Goal: Find contact information: Find contact information

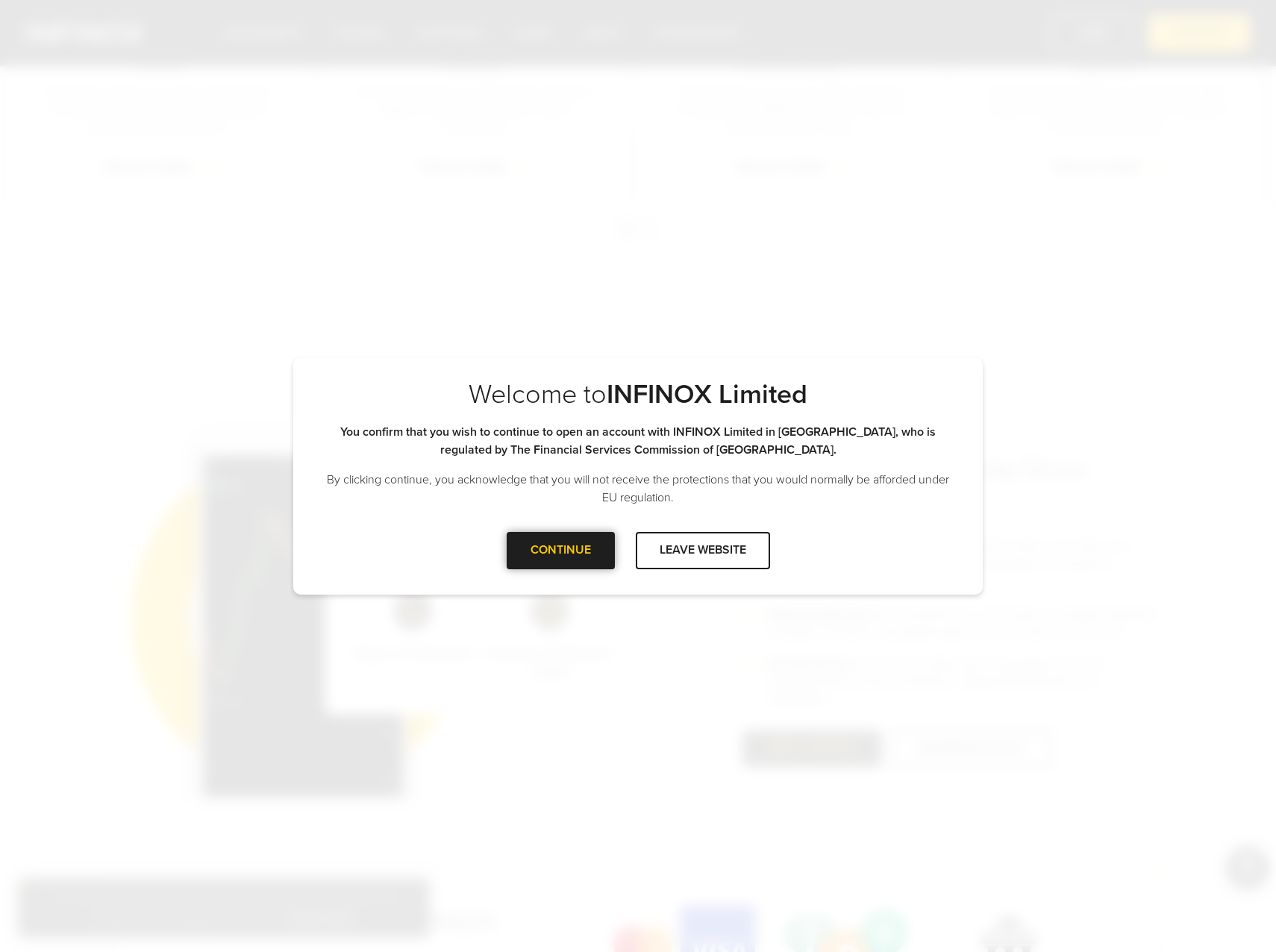
click at [560, 550] on div at bounding box center [560, 550] width 0 height 0
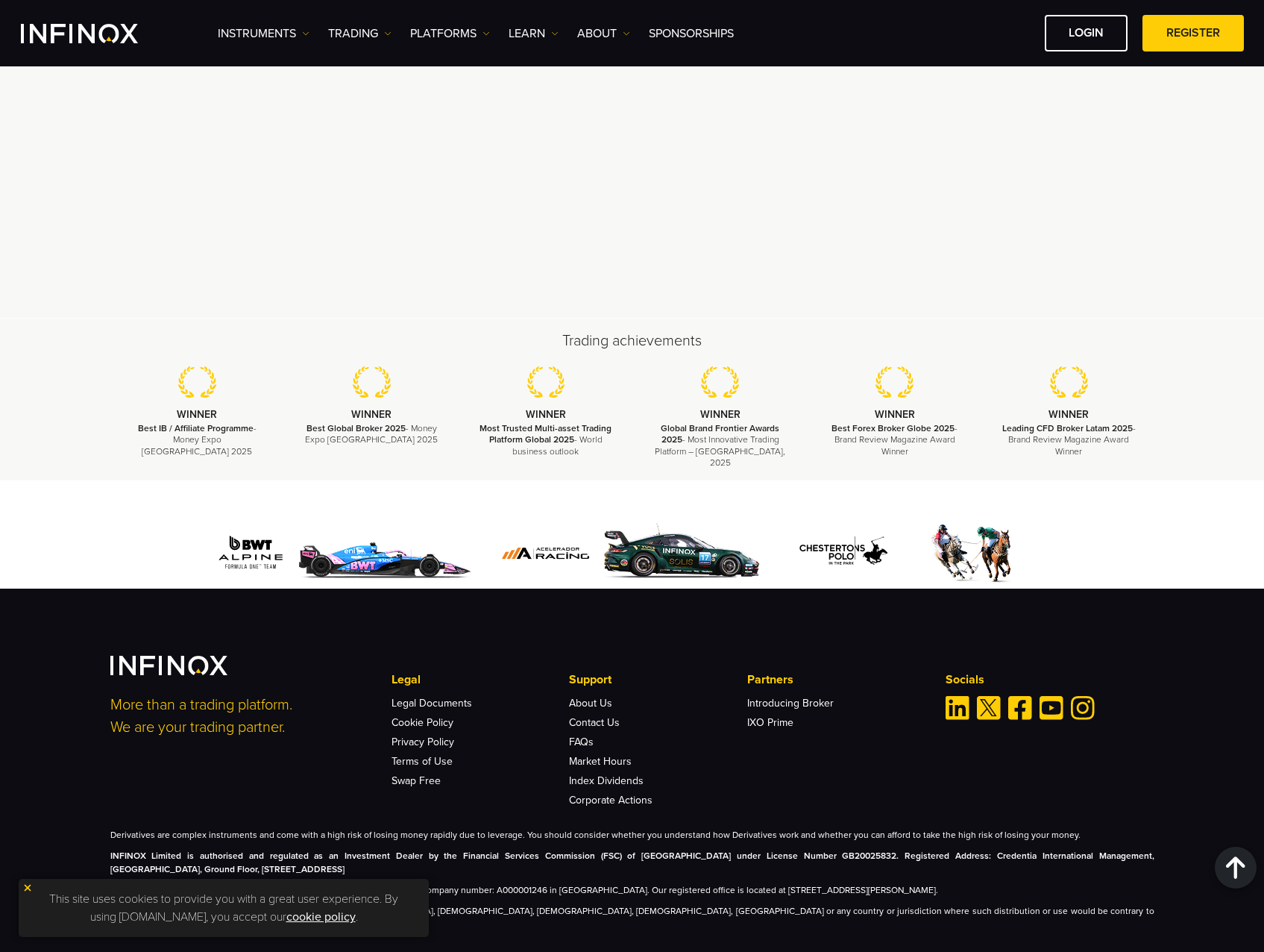
scroll to position [4266, 0]
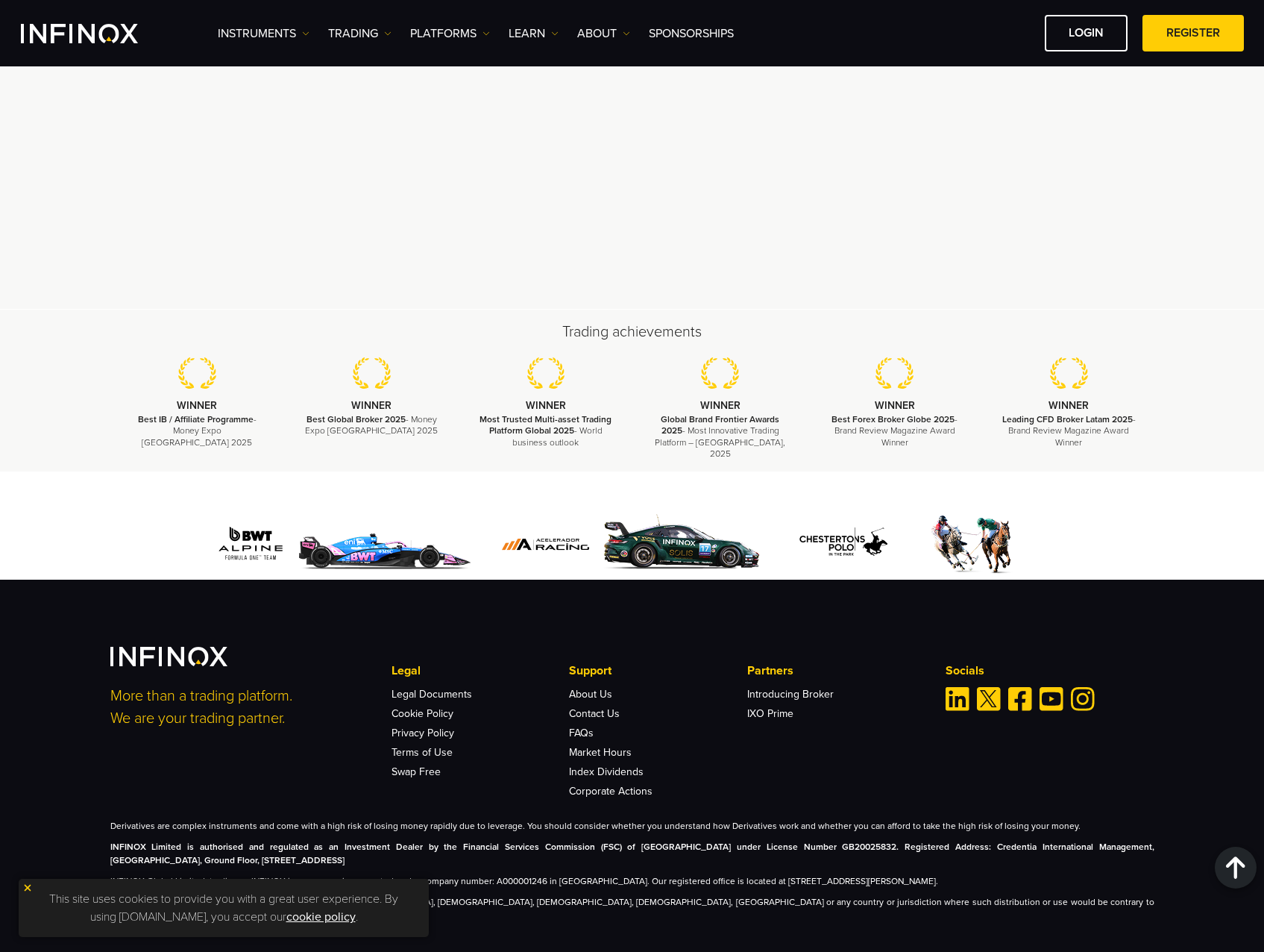
click at [187, 841] on strong "INFINOX Limited is authorised and regulated as an Investment Dealer by the Fina…" at bounding box center [632, 854] width 1045 height 24
drag, startPoint x: 177, startPoint y: 837, endPoint x: 109, endPoint y: 837, distance: 68.0
click at [109, 837] on div "More than a trading platform. We are your trading partner. Legal Legal Document…" at bounding box center [632, 784] width 1074 height 275
copy strong "INFINOX Limited"
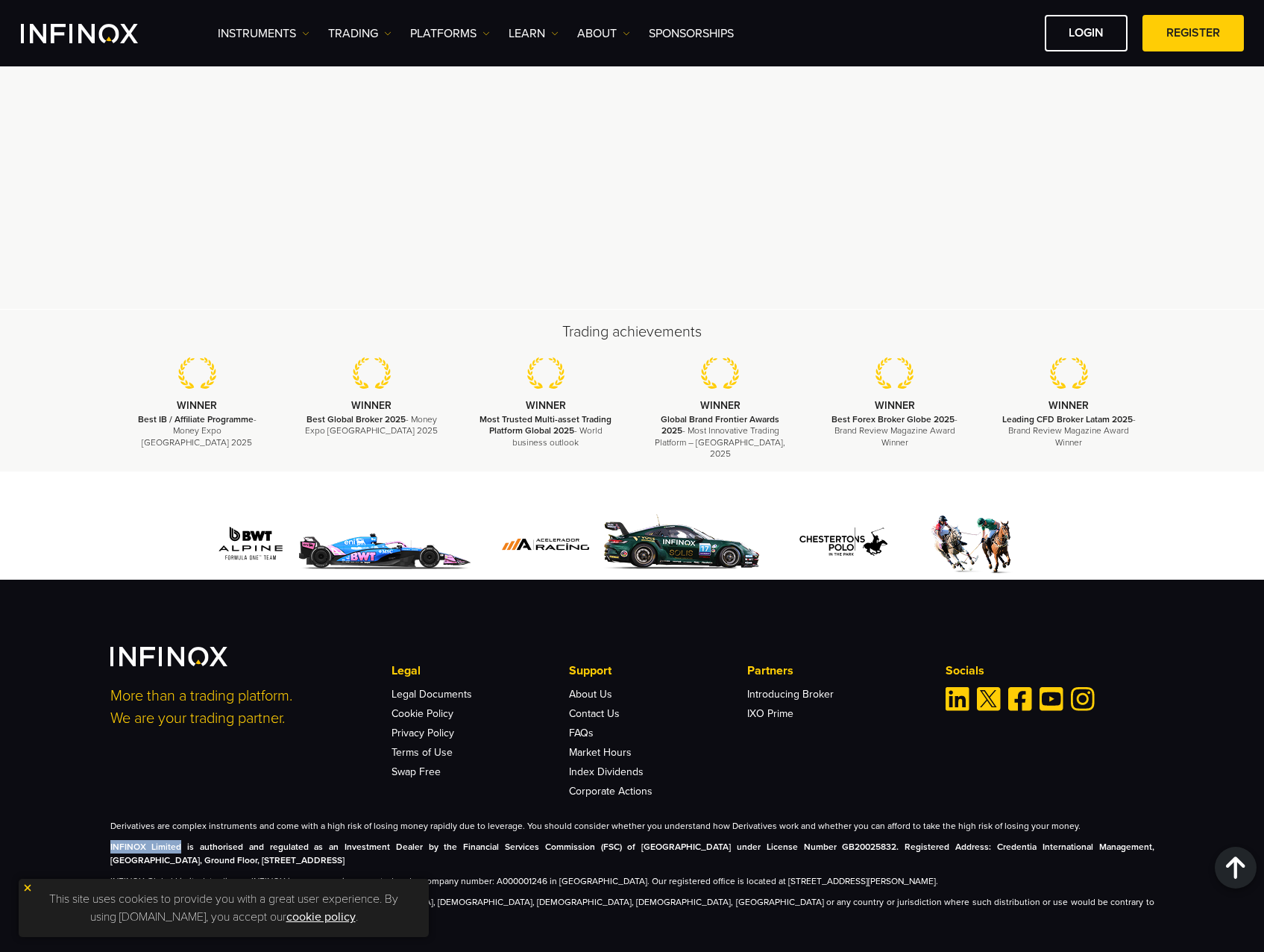
click at [31, 887] on img at bounding box center [27, 887] width 10 height 10
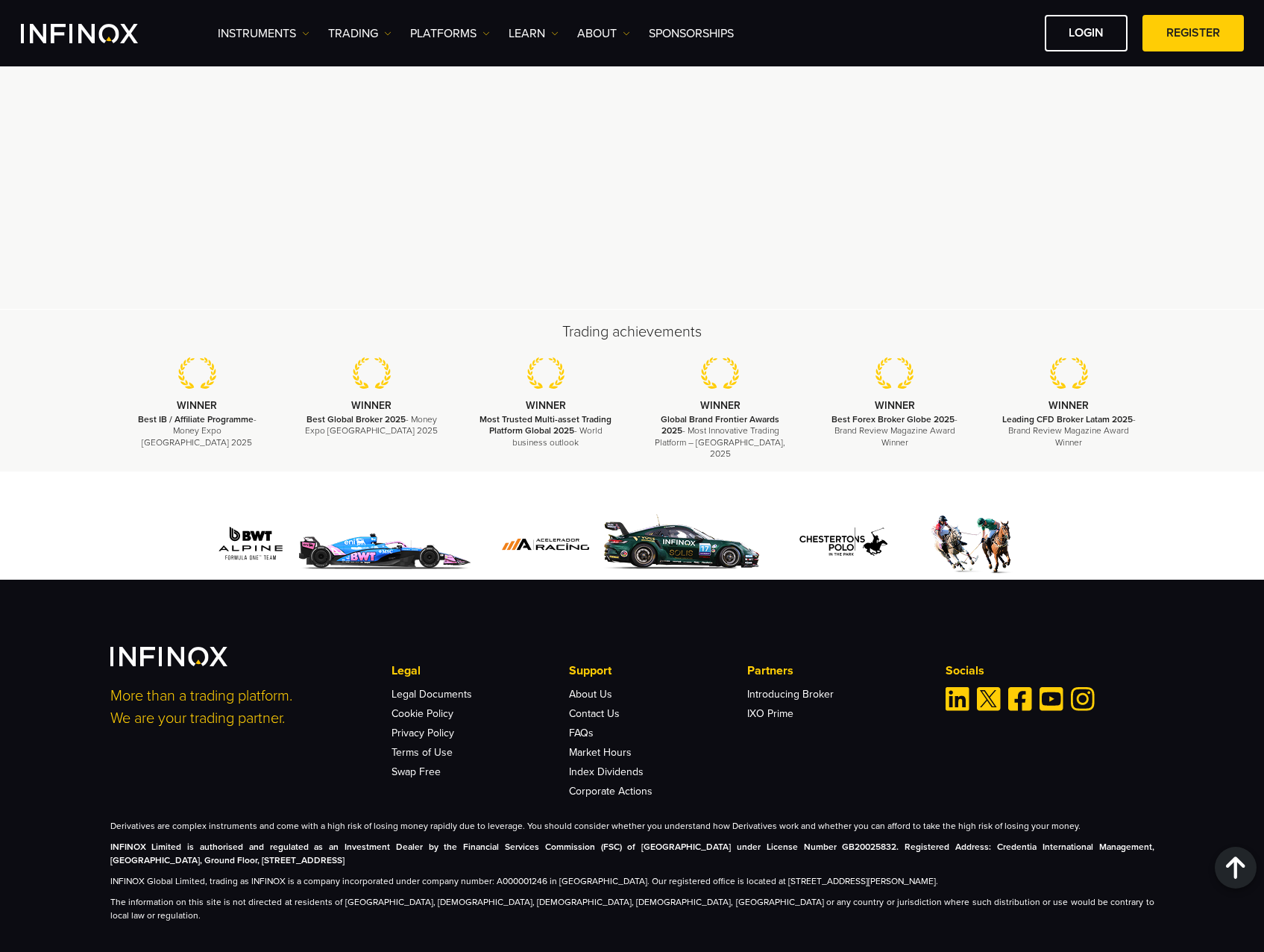
click at [895, 860] on div "Derivatives are complex instruments and come with a high risk of losing money r…" at bounding box center [632, 871] width 1045 height 103
drag, startPoint x: 859, startPoint y: 834, endPoint x: 1076, endPoint y: 833, distance: 217.0
click at [1076, 841] on strong "INFINOX Limited is authorised and regulated as an Investment Dealer by the Fina…" at bounding box center [632, 854] width 1045 height 24
copy strong "Credentia International Management, Cyberati Lounge"
drag, startPoint x: 791, startPoint y: 848, endPoint x: 173, endPoint y: 851, distance: 618.0
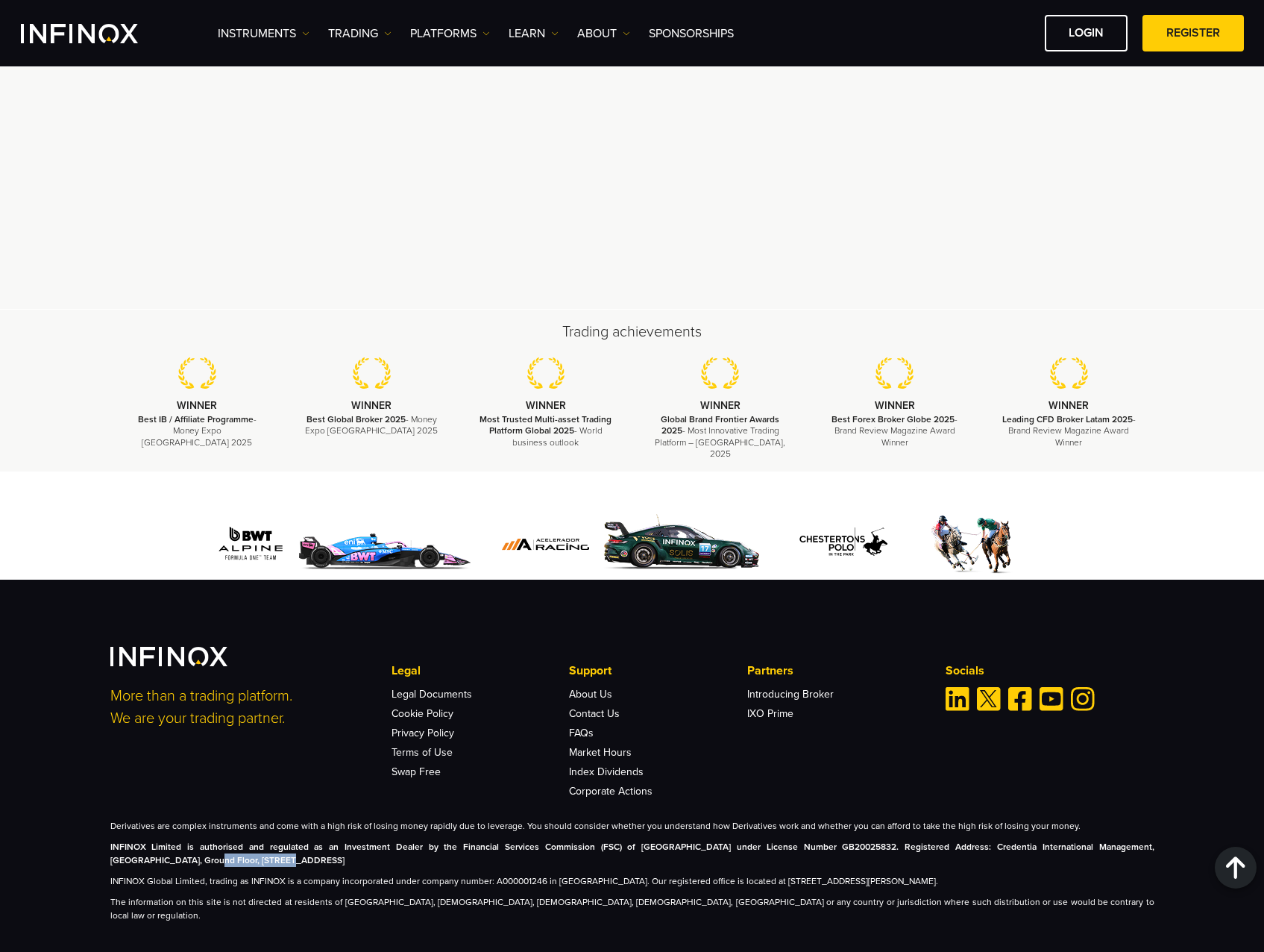
click at [173, 851] on strong "INFINOX Limited is authorised and regulated as an Investment Dealer by the Fina…" at bounding box center [632, 854] width 1045 height 24
click at [1135, 846] on p "INFINOX Limited is authorised and regulated as an Investment Dealer by the Fina…" at bounding box center [632, 853] width 1045 height 27
drag, startPoint x: 1138, startPoint y: 833, endPoint x: 232, endPoint y: 851, distance: 906.2
click at [232, 851] on strong "INFINOX Limited is authorised and regulated as an Investment Dealer by the Fina…" at bounding box center [632, 854] width 1045 height 24
copy strong "The Catalyst Building, 40 Cybercity"
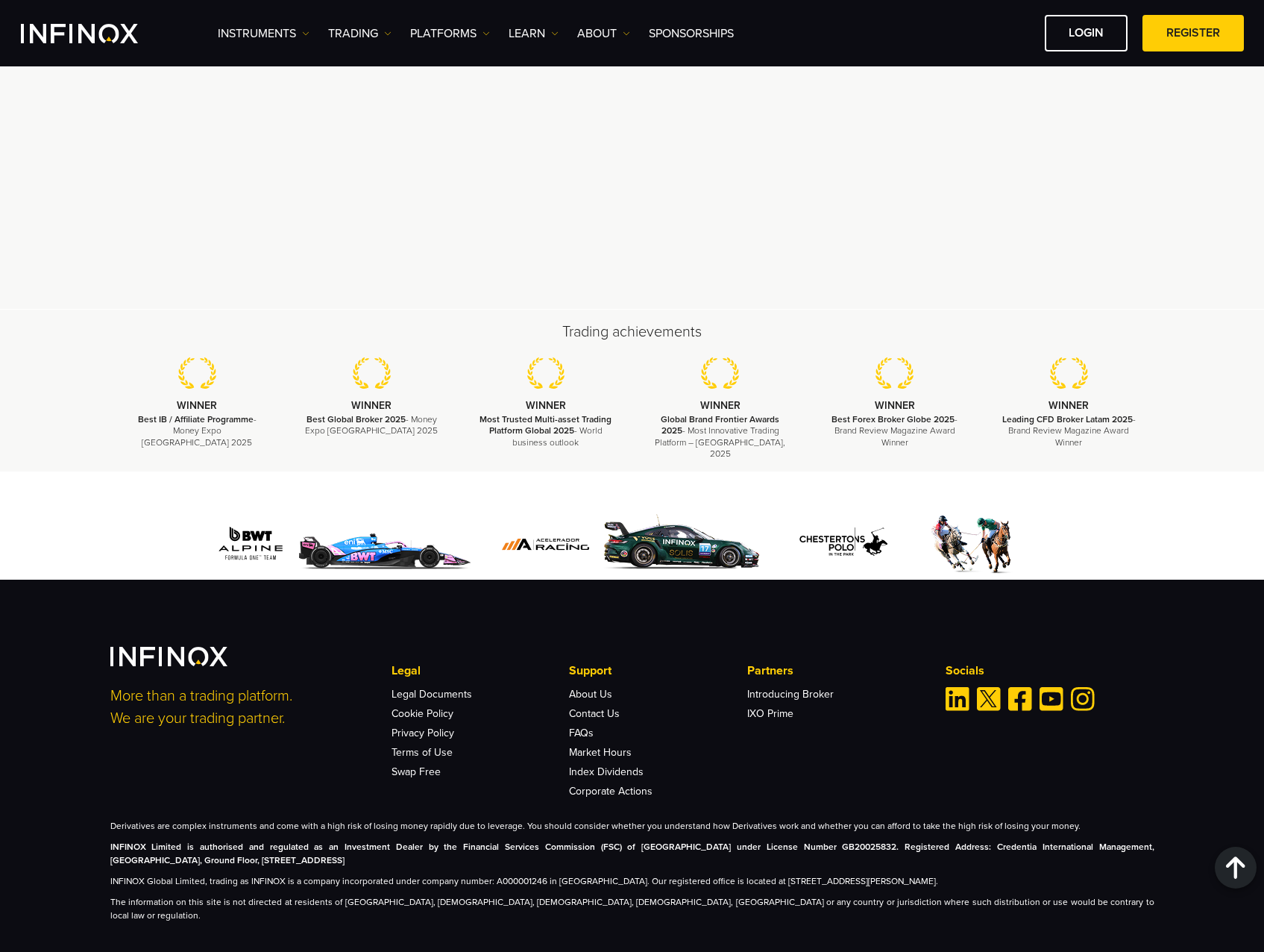
drag, startPoint x: 259, startPoint y: 849, endPoint x: 236, endPoint y: 848, distance: 23.0
click at [236, 848] on strong "INFINOX Limited is authorised and regulated as an Investment Dealer by the Fina…" at bounding box center [632, 854] width 1045 height 24
copy strong "Ebene"
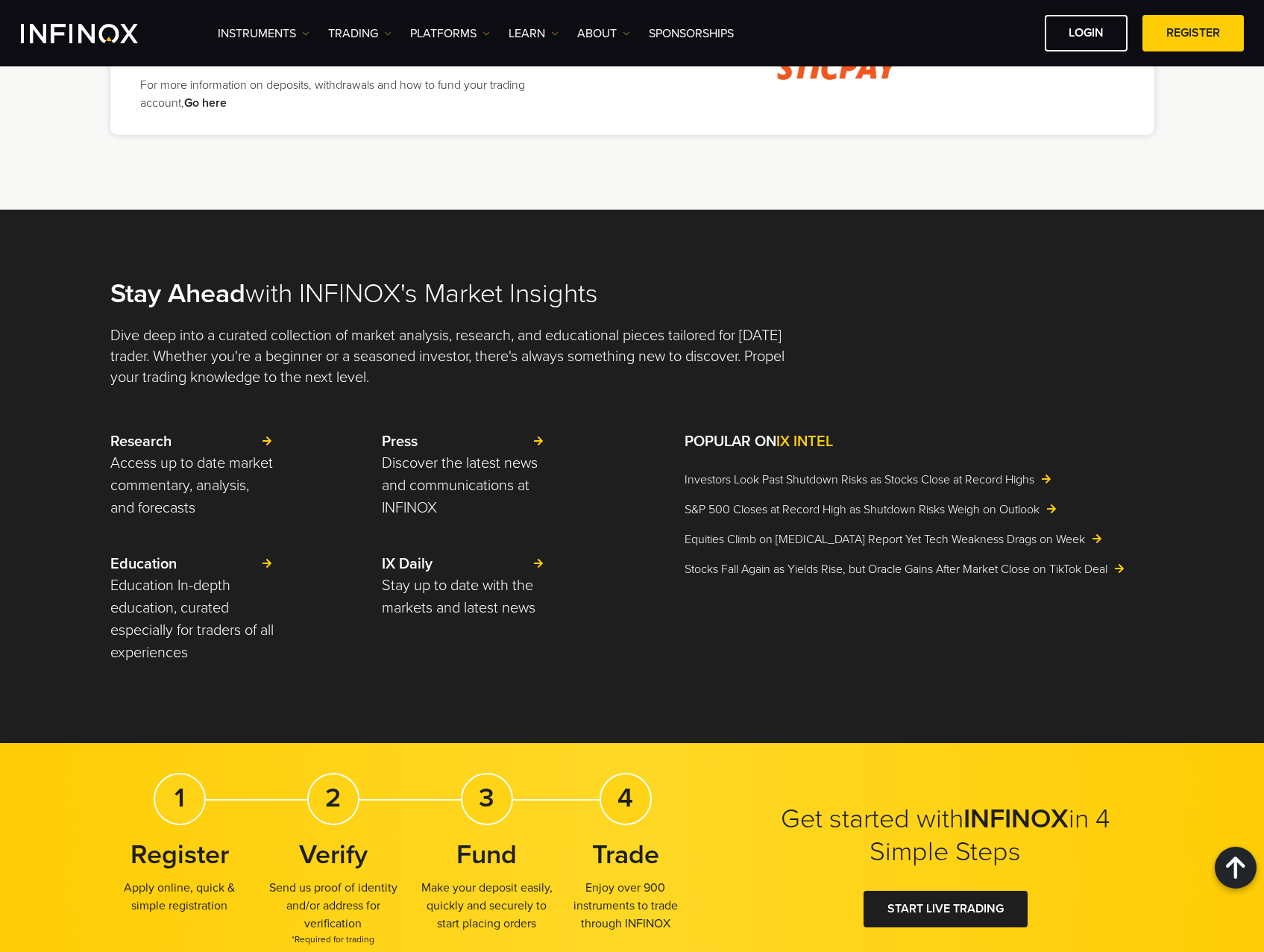
scroll to position [1506, 0]
